Goal: Find specific page/section: Find specific page/section

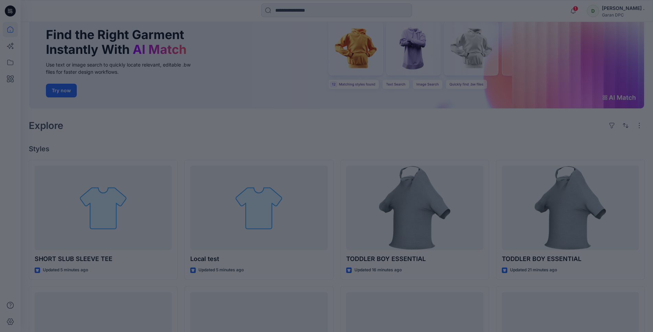
scroll to position [99, 0]
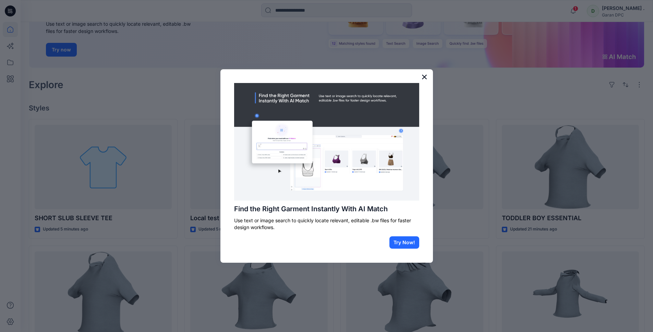
click at [425, 77] on button "×" at bounding box center [425, 76] width 7 height 11
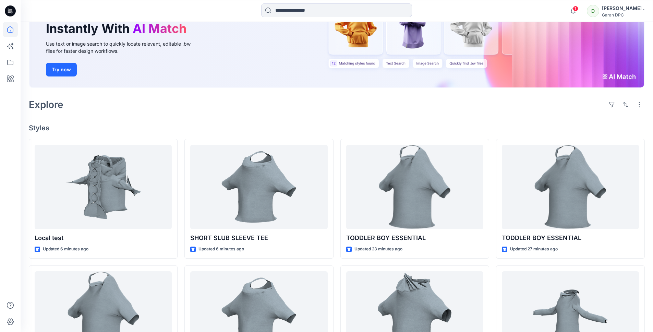
scroll to position [80, 0]
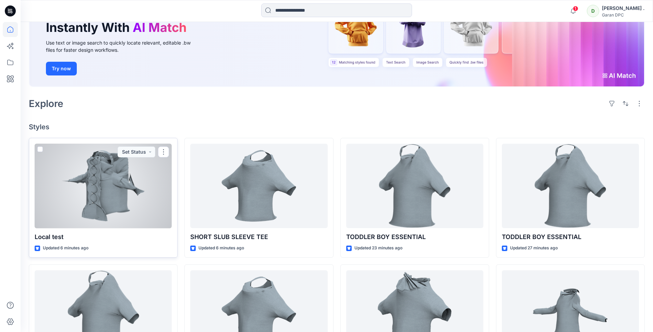
click at [122, 173] on div at bounding box center [103, 186] width 137 height 85
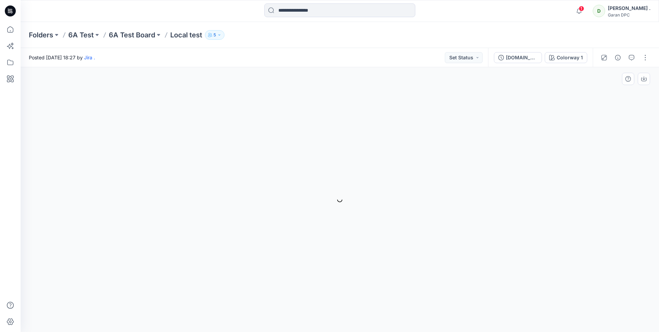
click at [170, 100] on div "Colorway 1 Loading... Material Properties Loading..." at bounding box center [340, 199] width 638 height 265
